Goal: Transaction & Acquisition: Purchase product/service

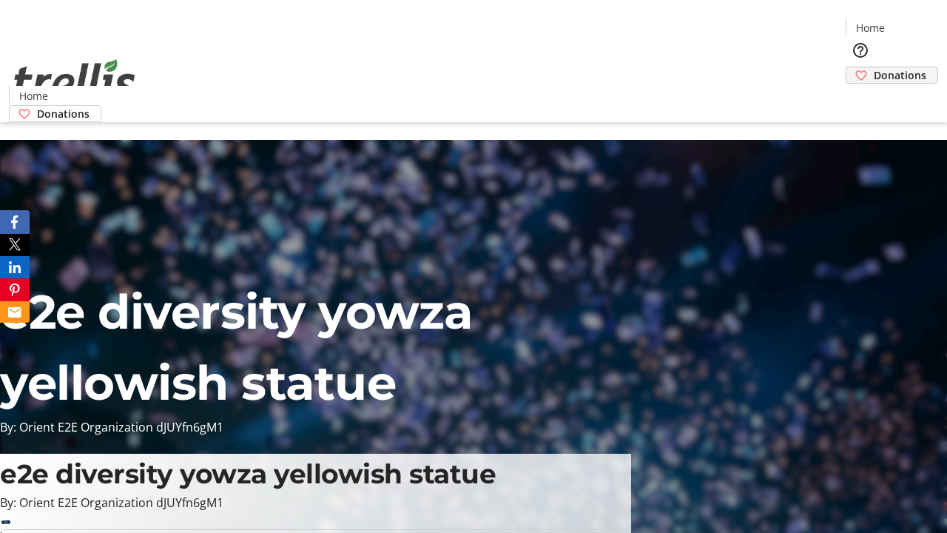
click at [874, 67] on span "Donations" at bounding box center [900, 75] width 53 height 16
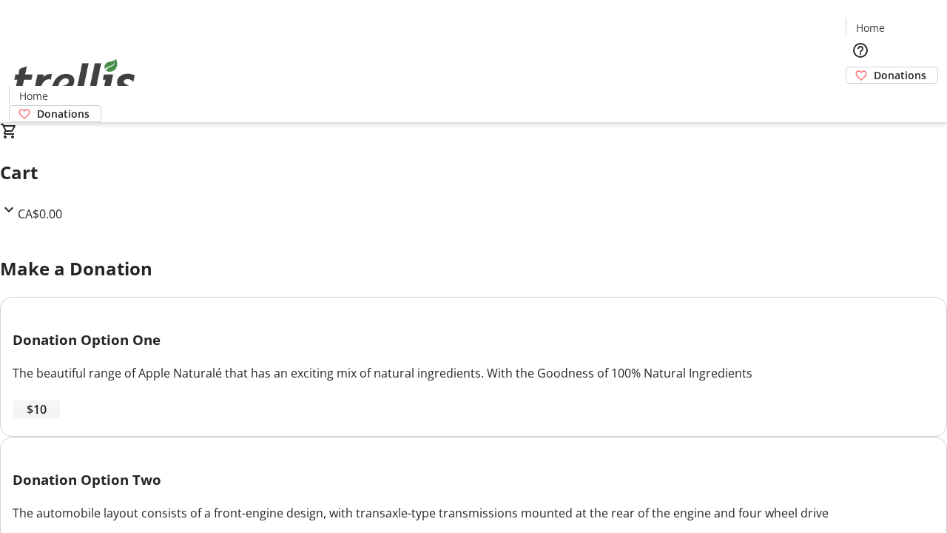
click at [47, 418] on span "$10" at bounding box center [37, 409] width 20 height 18
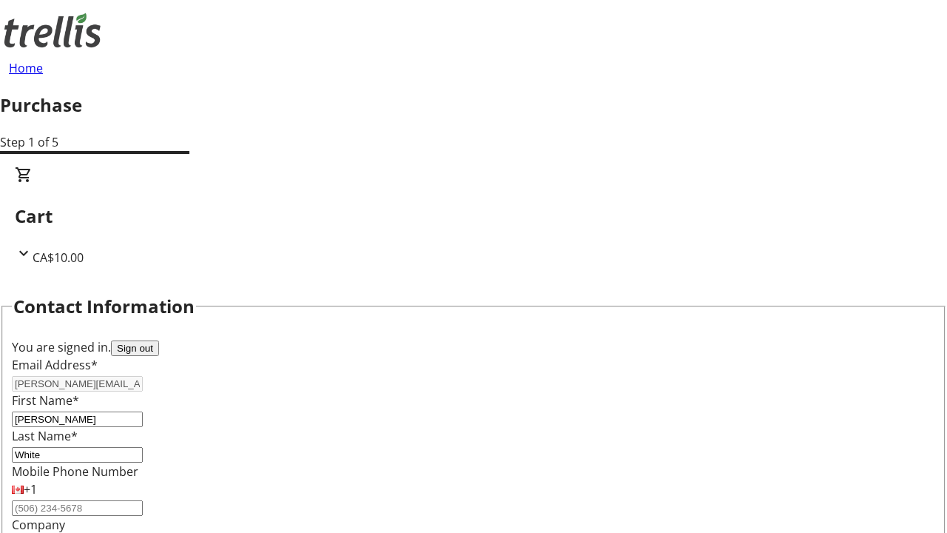
select select "CA"
select select "BC"
type input "Kelowna"
type input "V1Y 0C2"
